Goal: Find contact information: Obtain details needed to contact an individual or organization

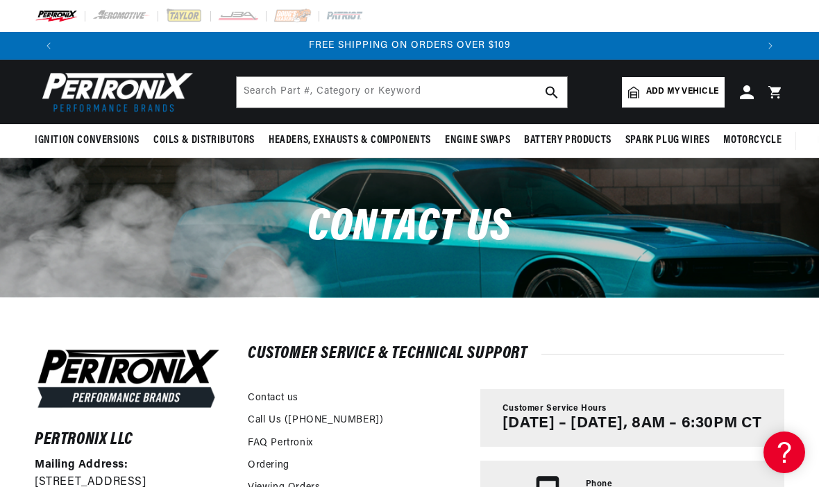
scroll to position [0, 1168]
